Goal: Find specific page/section: Find specific page/section

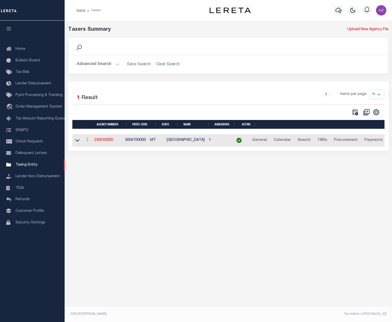
click at [82, 48] on icon at bounding box center [79, 47] width 7 height 7
click at [79, 48] on icon at bounding box center [79, 47] width 7 height 7
click at [92, 66] on button "Advanced Search" at bounding box center [98, 64] width 43 height 10
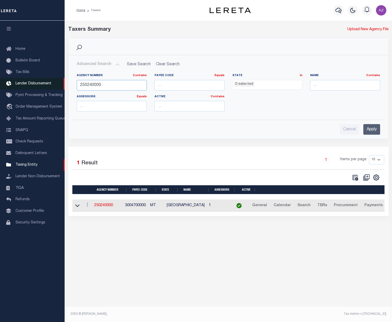
drag, startPoint x: 112, startPoint y: 86, endPoint x: 53, endPoint y: 82, distance: 58.8
click at [53, 82] on div "Home Taxers Profile" at bounding box center [196, 155] width 392 height 311
paste input "42010"
type input "420100000"
click at [369, 128] on input "Apply" at bounding box center [371, 129] width 17 height 11
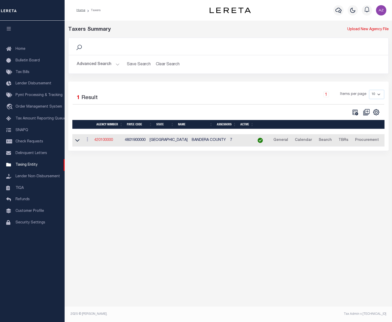
click at [101, 142] on link "420100000" at bounding box center [103, 140] width 19 height 4
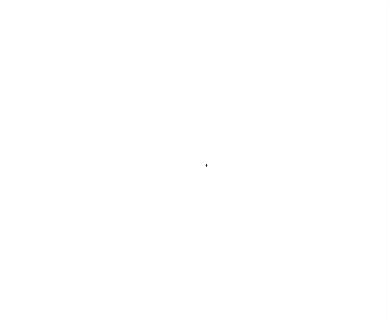
select select
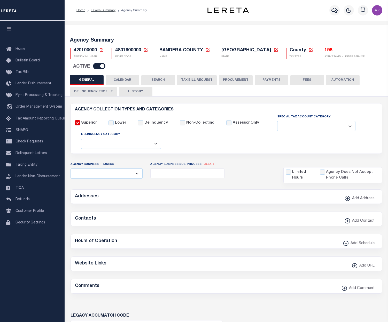
checkbox input "false"
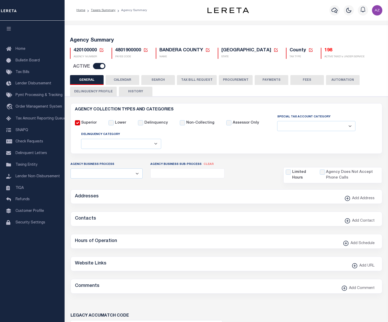
type input "4801900000"
